Goal: Navigation & Orientation: Find specific page/section

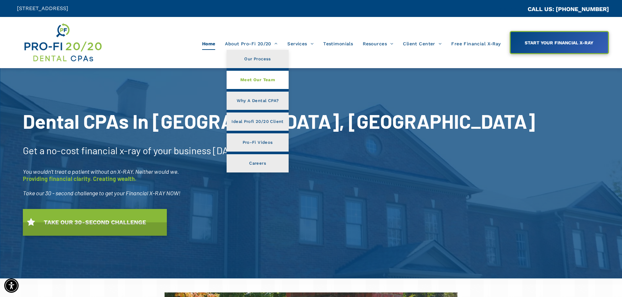
click at [251, 79] on span "Meet Our Team" at bounding box center [257, 80] width 35 height 8
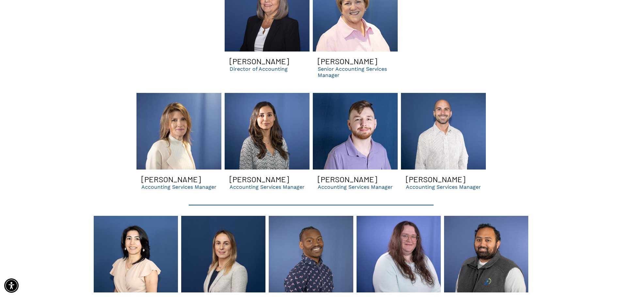
scroll to position [1371, 0]
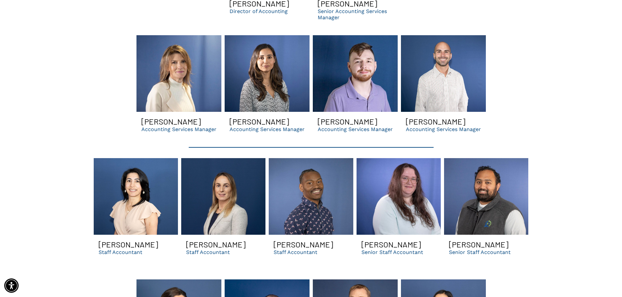
click at [222, 177] on link at bounding box center [223, 196] width 84 height 77
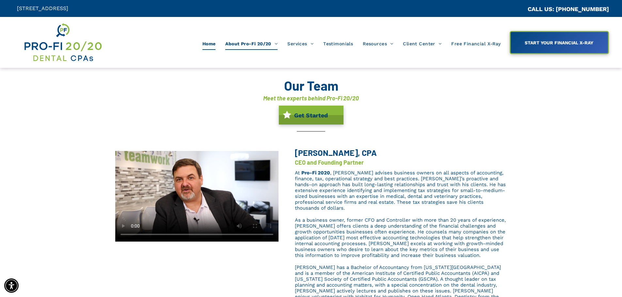
click at [209, 42] on span "Home" at bounding box center [208, 44] width 13 height 12
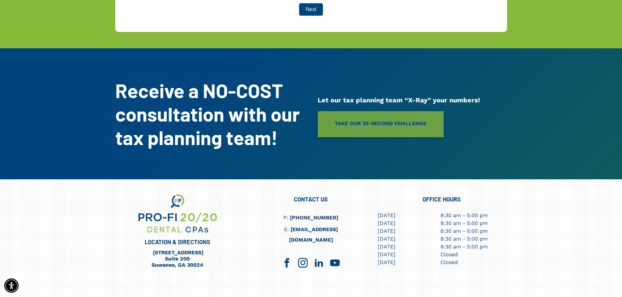
scroll to position [1756, 0]
